Goal: Check status: Check status

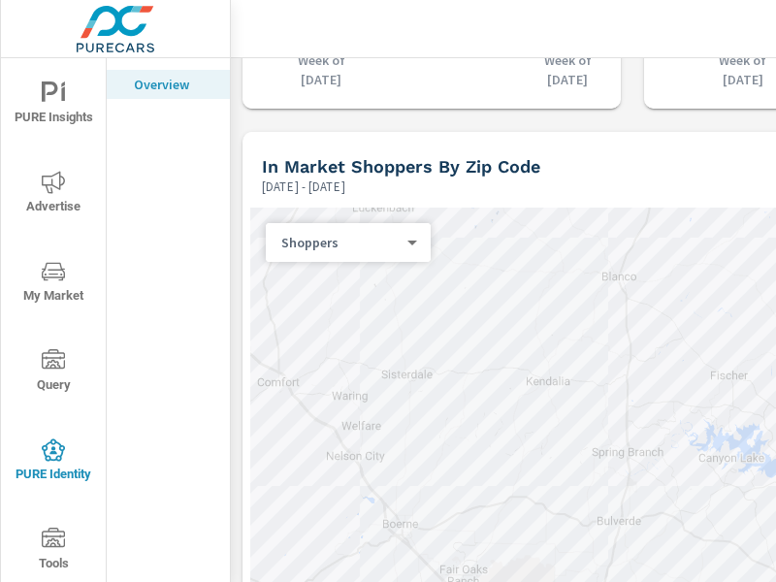
scroll to position [2307, 0]
